Goal: Navigation & Orientation: Go to known website

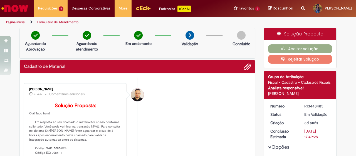
click at [10, 11] on img "Ir para a Homepage" at bounding box center [15, 8] width 29 height 11
